Goal: Task Accomplishment & Management: Manage account settings

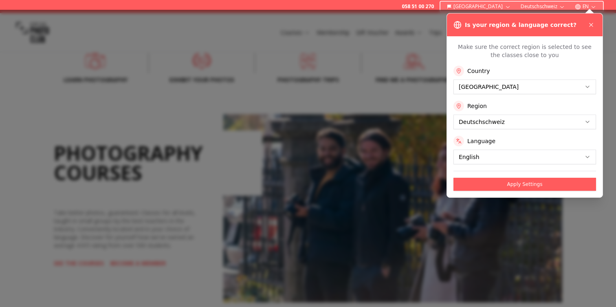
scroll to position [283, 0]
click at [592, 22] on icon at bounding box center [591, 25] width 7 height 7
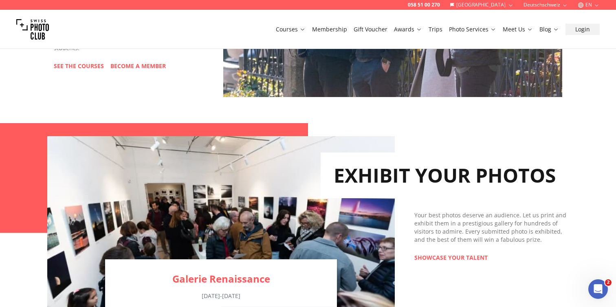
scroll to position [487, 0]
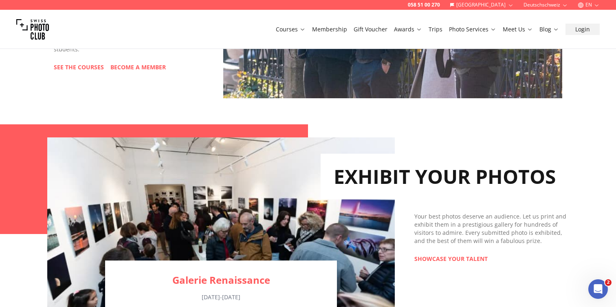
click at [263, 190] on img at bounding box center [221, 233] width 348 height 193
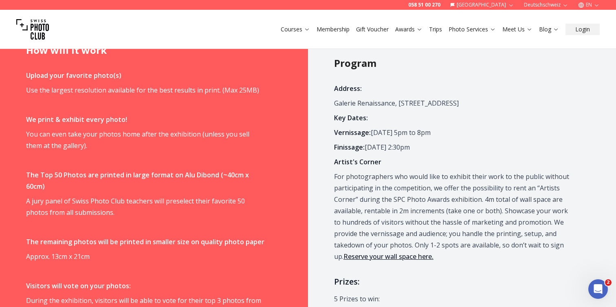
scroll to position [498, 0]
click at [585, 27] on button "Login" at bounding box center [583, 29] width 34 height 11
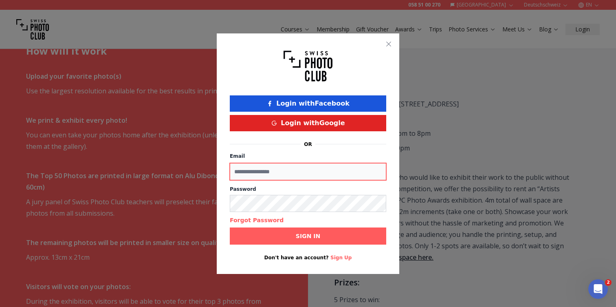
click at [292, 170] on input "Email" at bounding box center [308, 171] width 157 height 17
type input "**********"
click at [260, 188] on label "Password" at bounding box center [308, 189] width 157 height 7
click at [259, 186] on label "Password" at bounding box center [308, 189] width 157 height 7
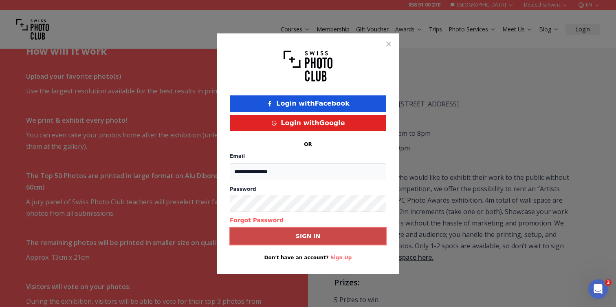
click at [306, 238] on b "Sign in" at bounding box center [308, 236] width 24 height 8
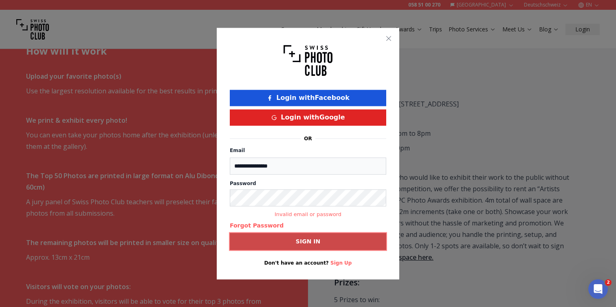
click at [314, 242] on b "Sign in" at bounding box center [308, 241] width 24 height 8
click at [389, 36] on icon "button" at bounding box center [389, 38] width 7 height 7
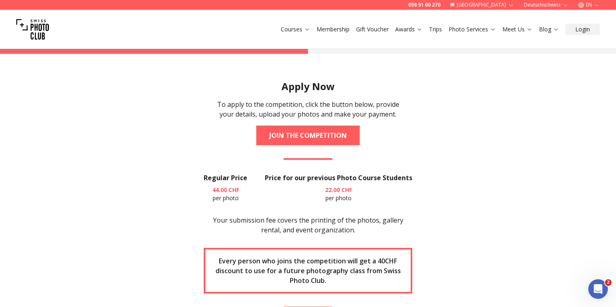
scroll to position [1035, 0]
